Goal: Register for event/course

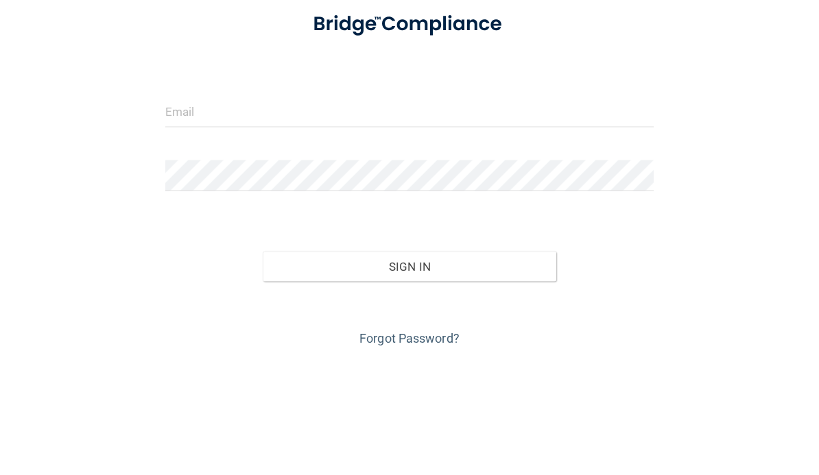
scroll to position [128, 0]
click at [817, 44] on main "Invalid email/password. You don't have permission to access that page. Sign In …" at bounding box center [409, 259] width 819 height 431
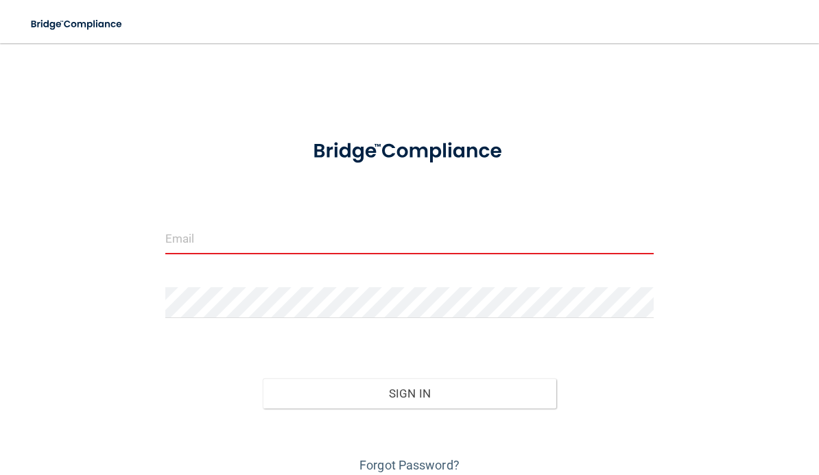
click at [215, 241] on input "email" at bounding box center [409, 239] width 489 height 31
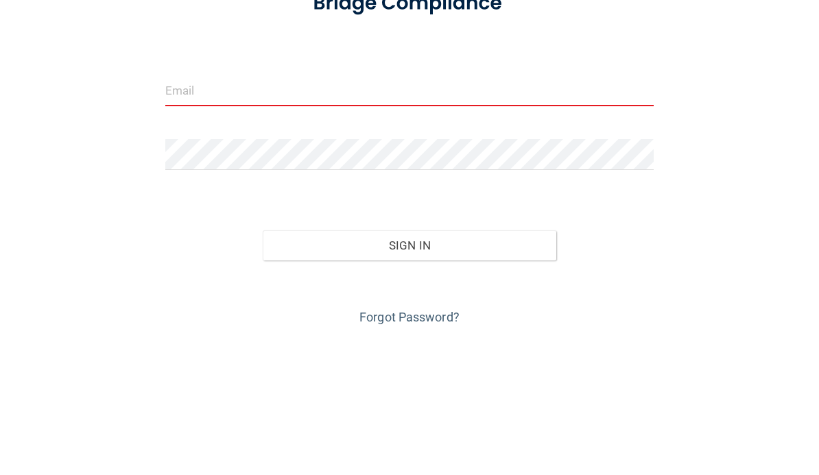
type input "[EMAIL_ADDRESS][DOMAIN_NAME]"
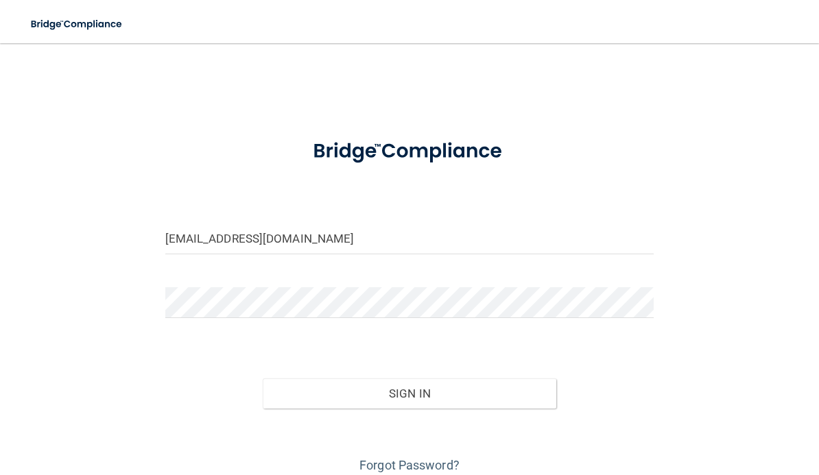
click at [397, 390] on button "Sign In" at bounding box center [410, 394] width 294 height 30
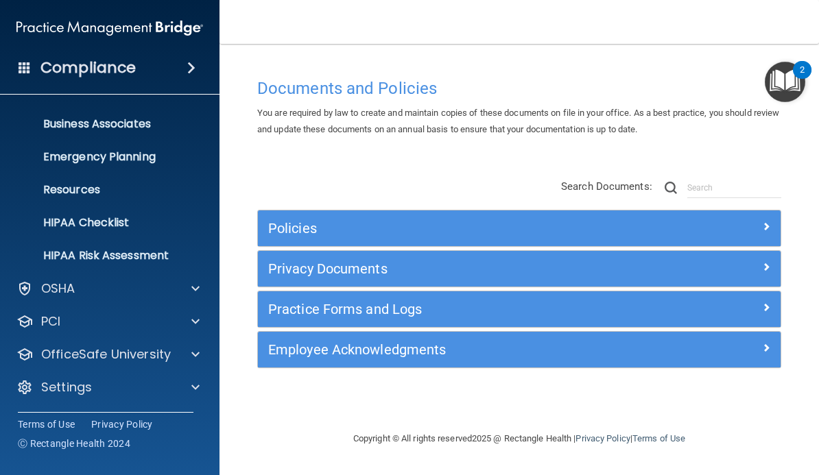
scroll to position [94, 0]
click at [102, 349] on p "OfficeSafe University" at bounding box center [106, 354] width 130 height 16
click at [105, 385] on p "HIPAA Training" at bounding box center [65, 388] width 113 height 14
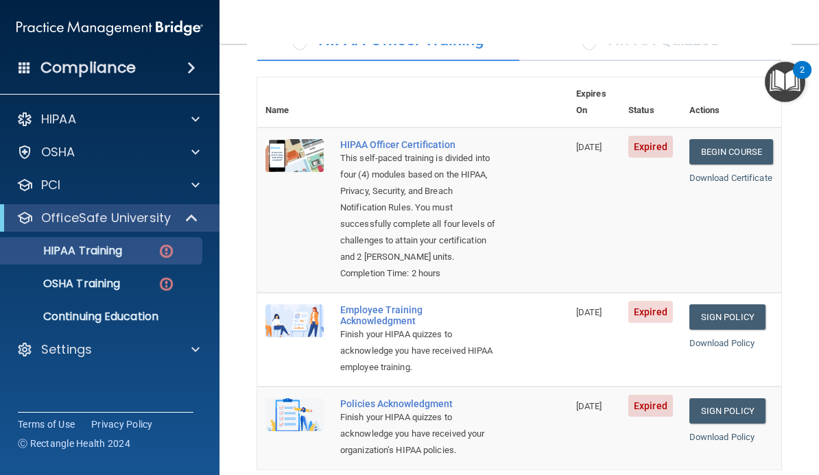
scroll to position [127, 0]
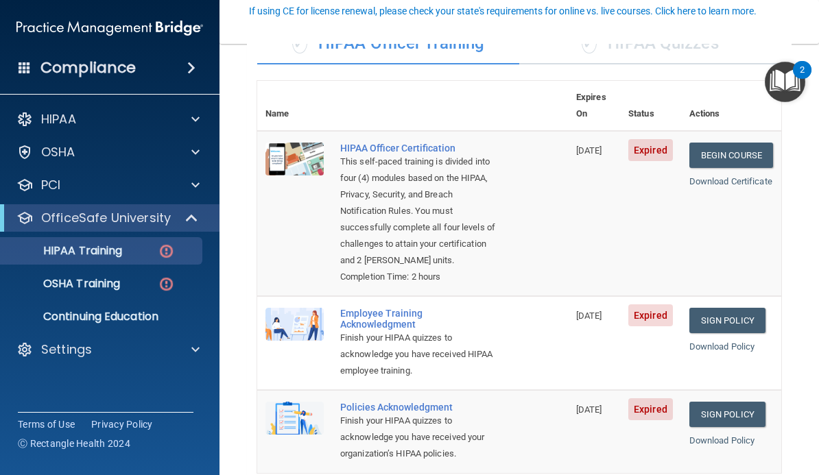
click at [749, 143] on link "Begin Course" at bounding box center [731, 155] width 84 height 25
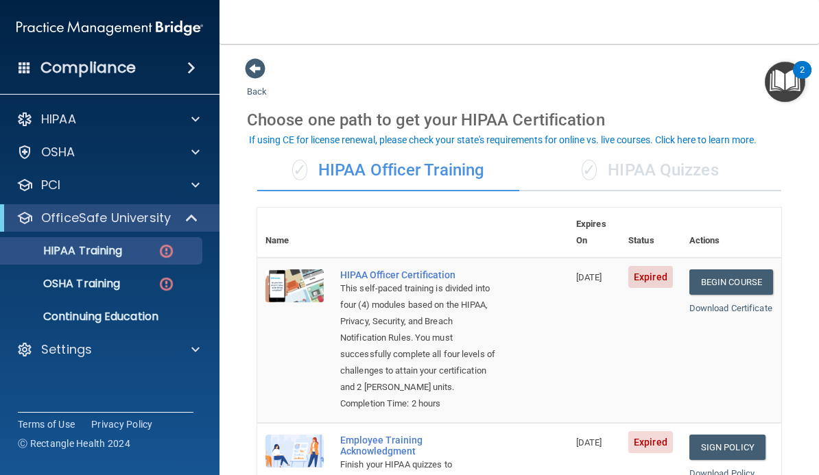
scroll to position [0, 0]
click at [124, 82] on div "Compliance" at bounding box center [109, 68] width 219 height 30
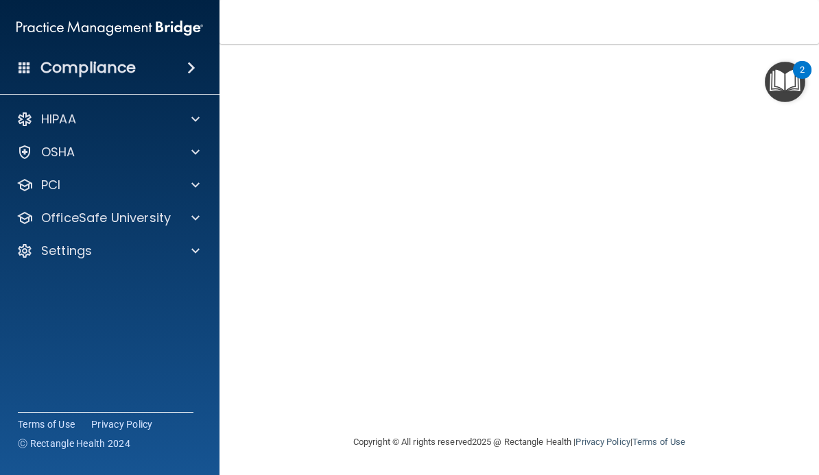
scroll to position [135, 0]
click at [56, 248] on p "Settings" at bounding box center [66, 251] width 51 height 16
click at [64, 285] on p "My Account" at bounding box center [102, 284] width 187 height 14
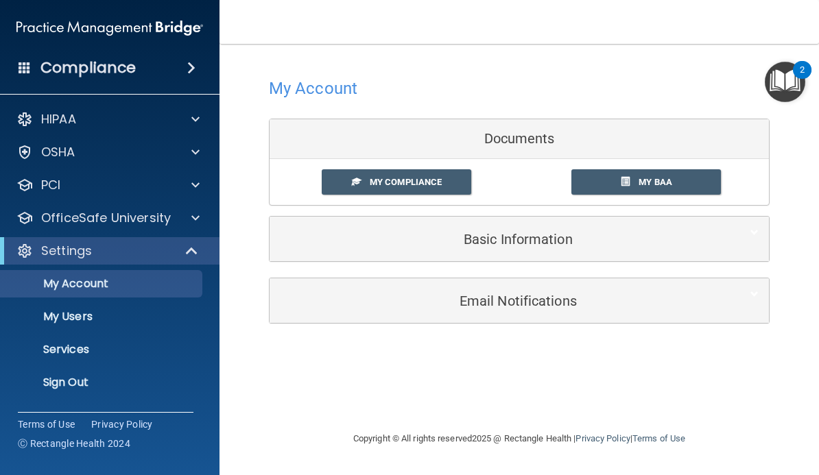
click at [370, 184] on span "My Compliance" at bounding box center [406, 182] width 72 height 10
